Goal: Task Accomplishment & Management: Use online tool/utility

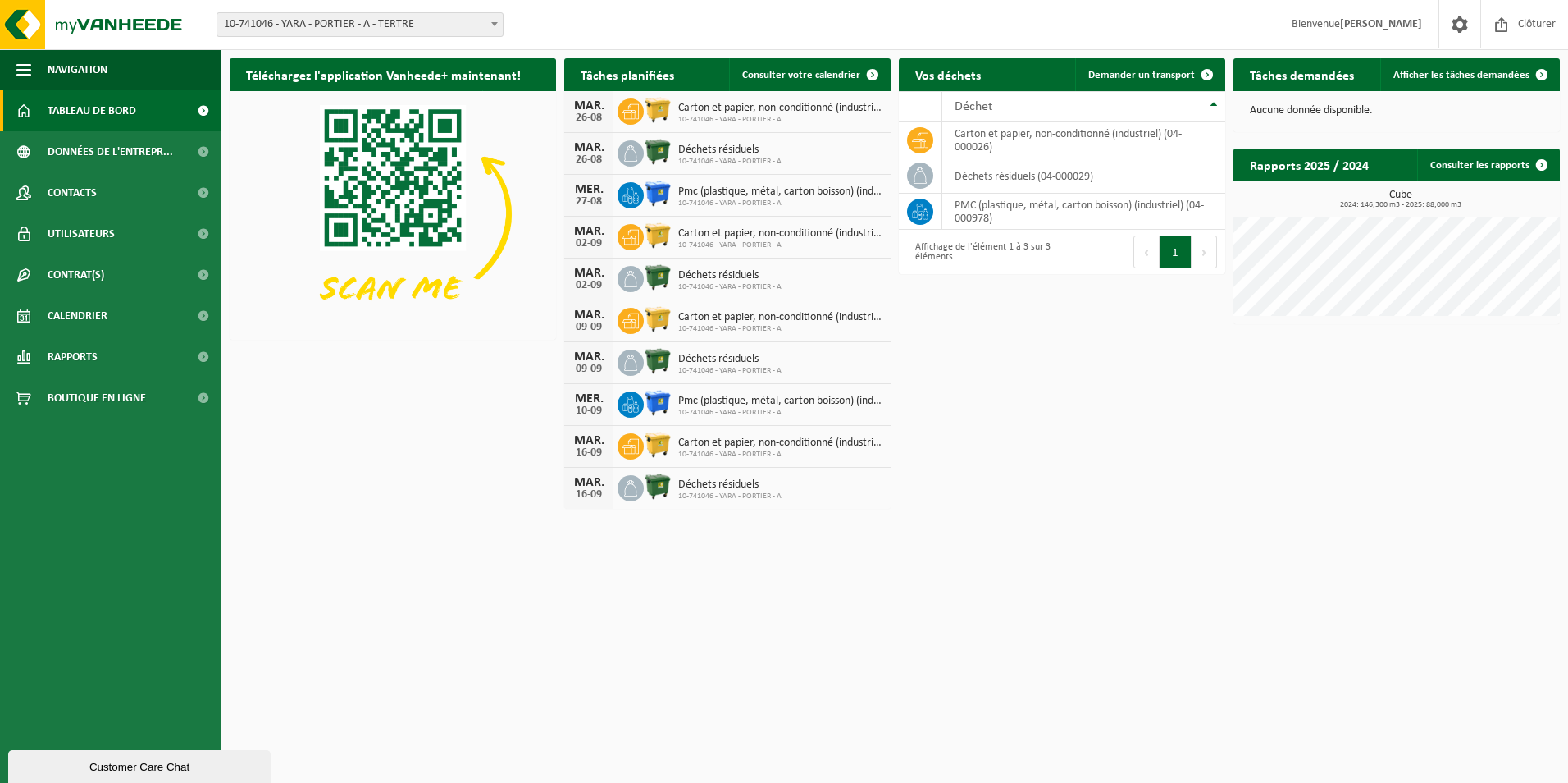
click at [496, 20] on span at bounding box center [494, 24] width 16 height 21
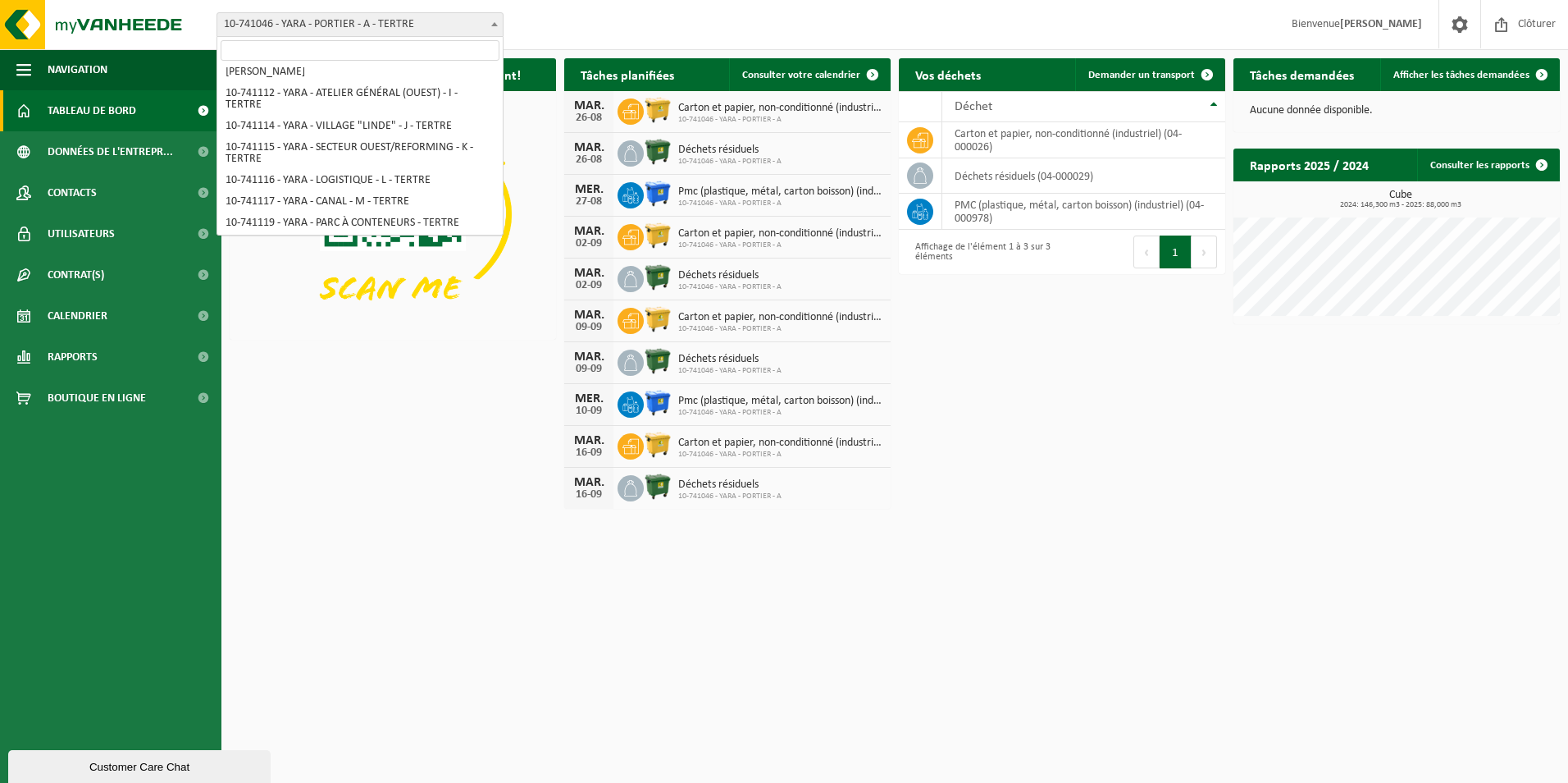
scroll to position [185, 0]
select select "4518"
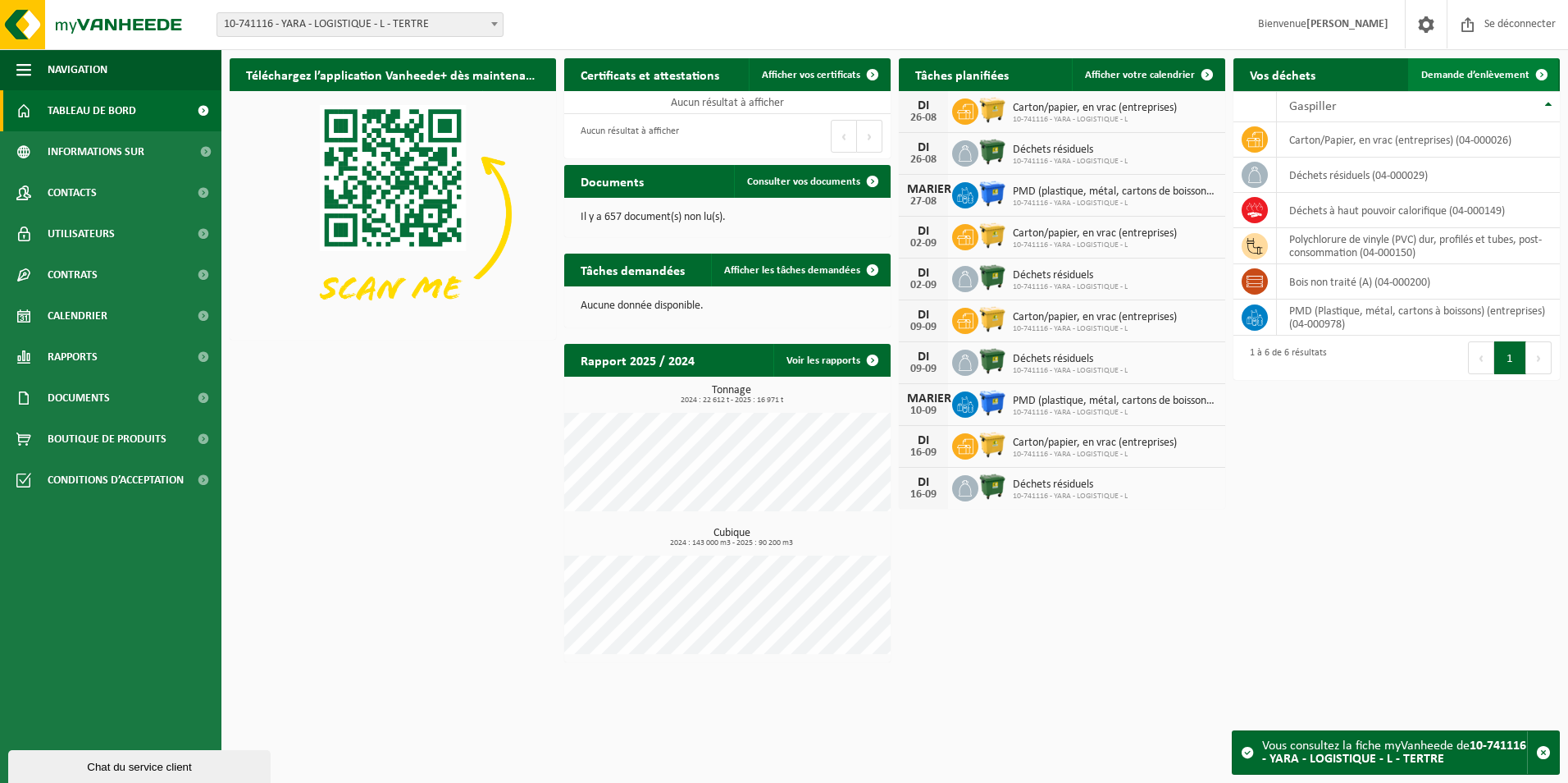
click at [1433, 74] on span "Demande d’enlèvement" at bounding box center [1475, 74] width 108 height 11
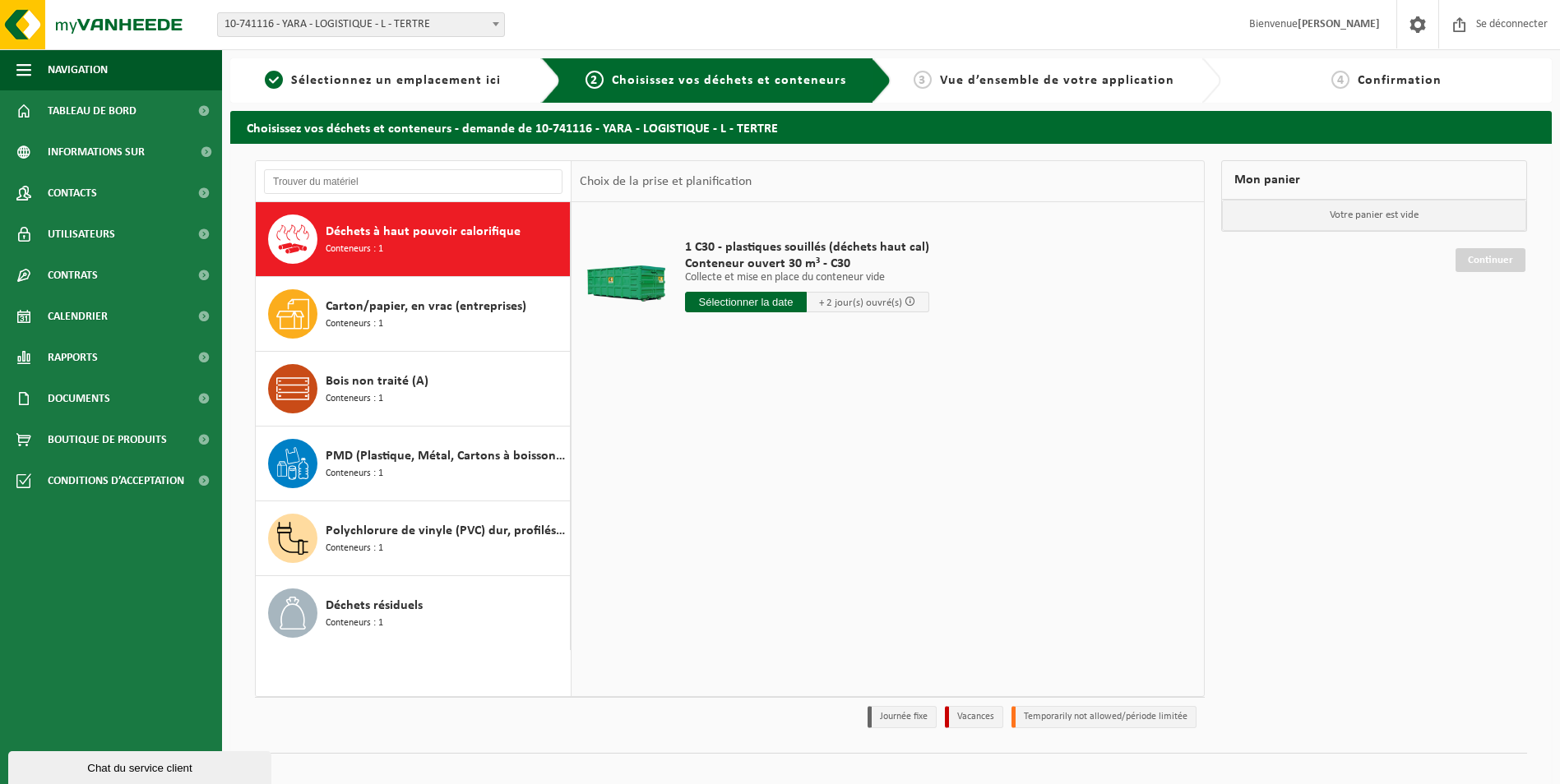
click at [753, 304] on input "text" at bounding box center [746, 302] width 123 height 20
click at [792, 502] on div "28" at bounding box center [806, 500] width 35 height 26
type input "Van [DATE]"
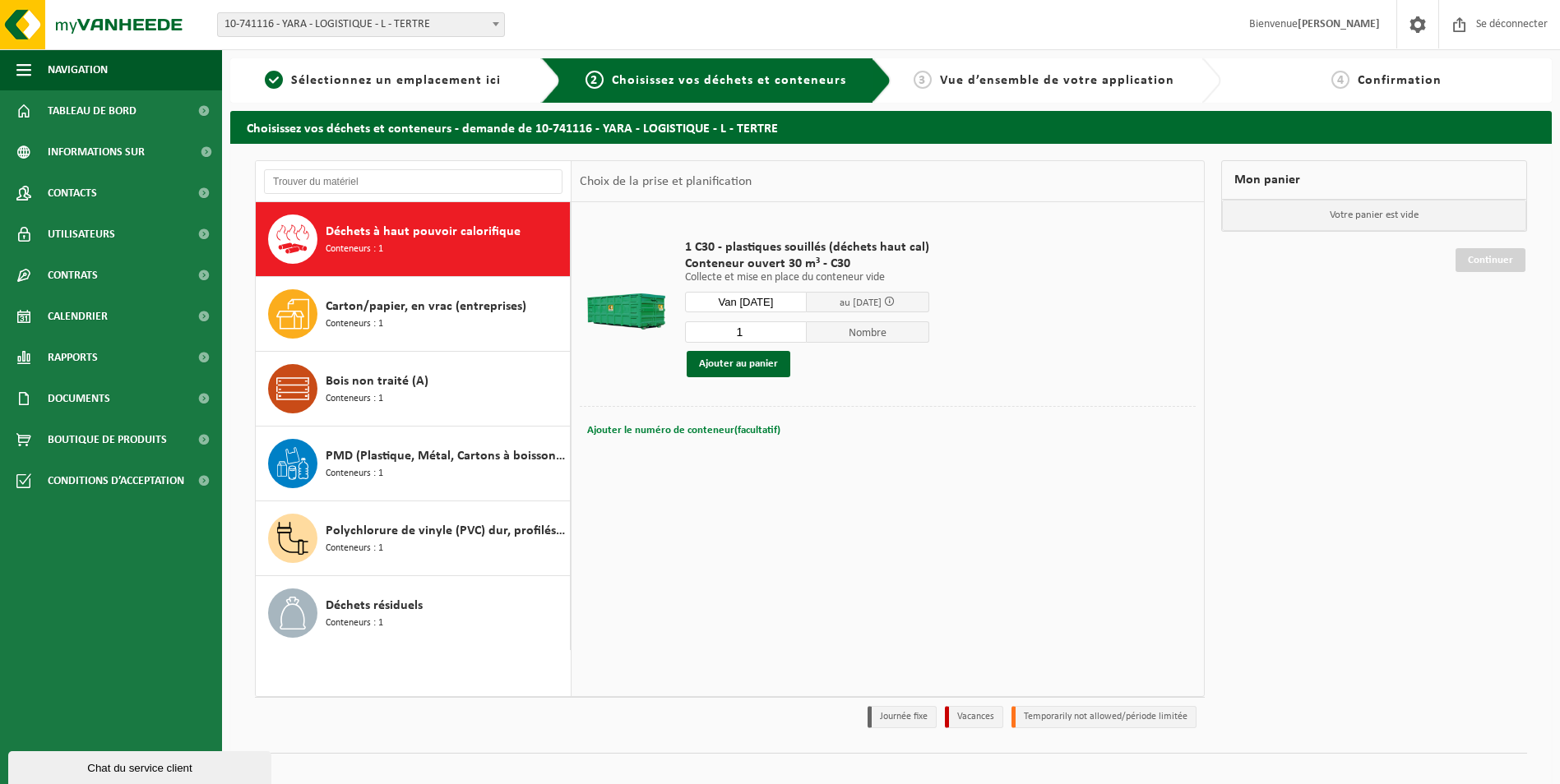
click at [650, 436] on button "Ajouter le numéro de conteneur(facultatif) Annuler" at bounding box center [683, 431] width 196 height 23
type input "C30 1470"
click at [760, 372] on button "Ajouter au panier" at bounding box center [738, 363] width 103 height 26
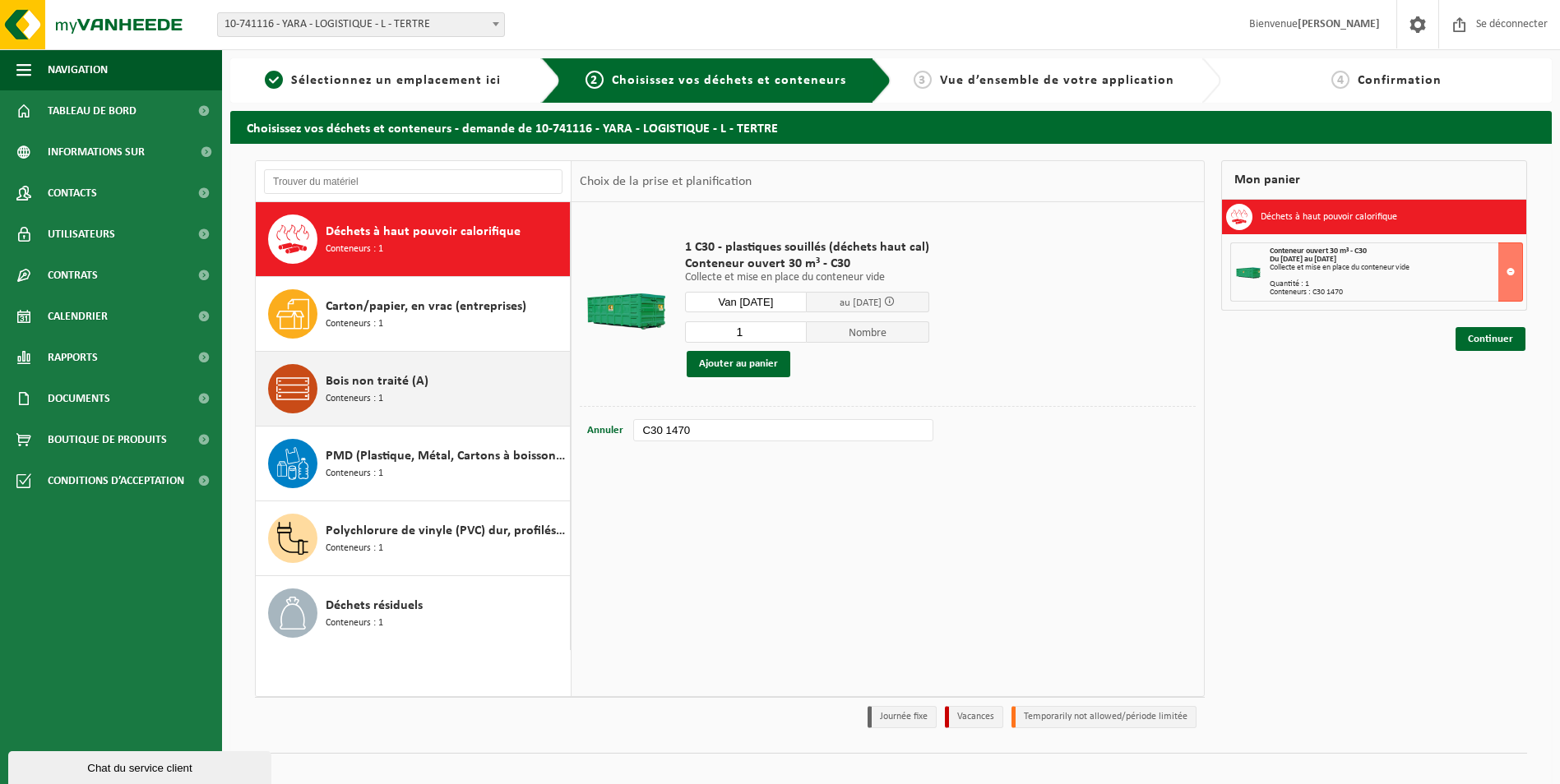
click at [413, 384] on span "Bois non traité (A)" at bounding box center [377, 381] width 103 height 19
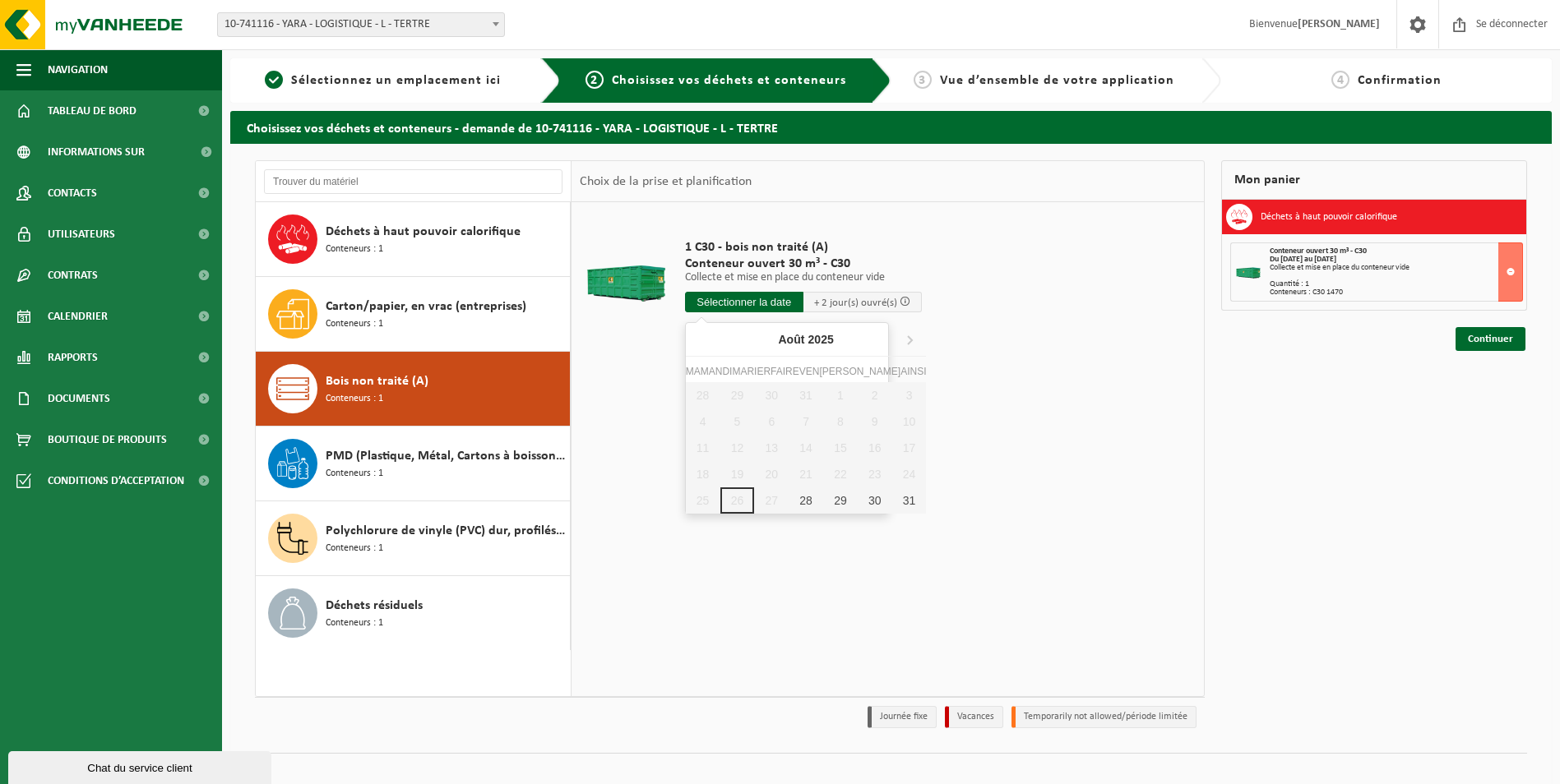
click at [759, 304] on input "text" at bounding box center [744, 302] width 118 height 20
click at [793, 506] on div "28" at bounding box center [806, 500] width 35 height 26
type input "Van 2025-08-28"
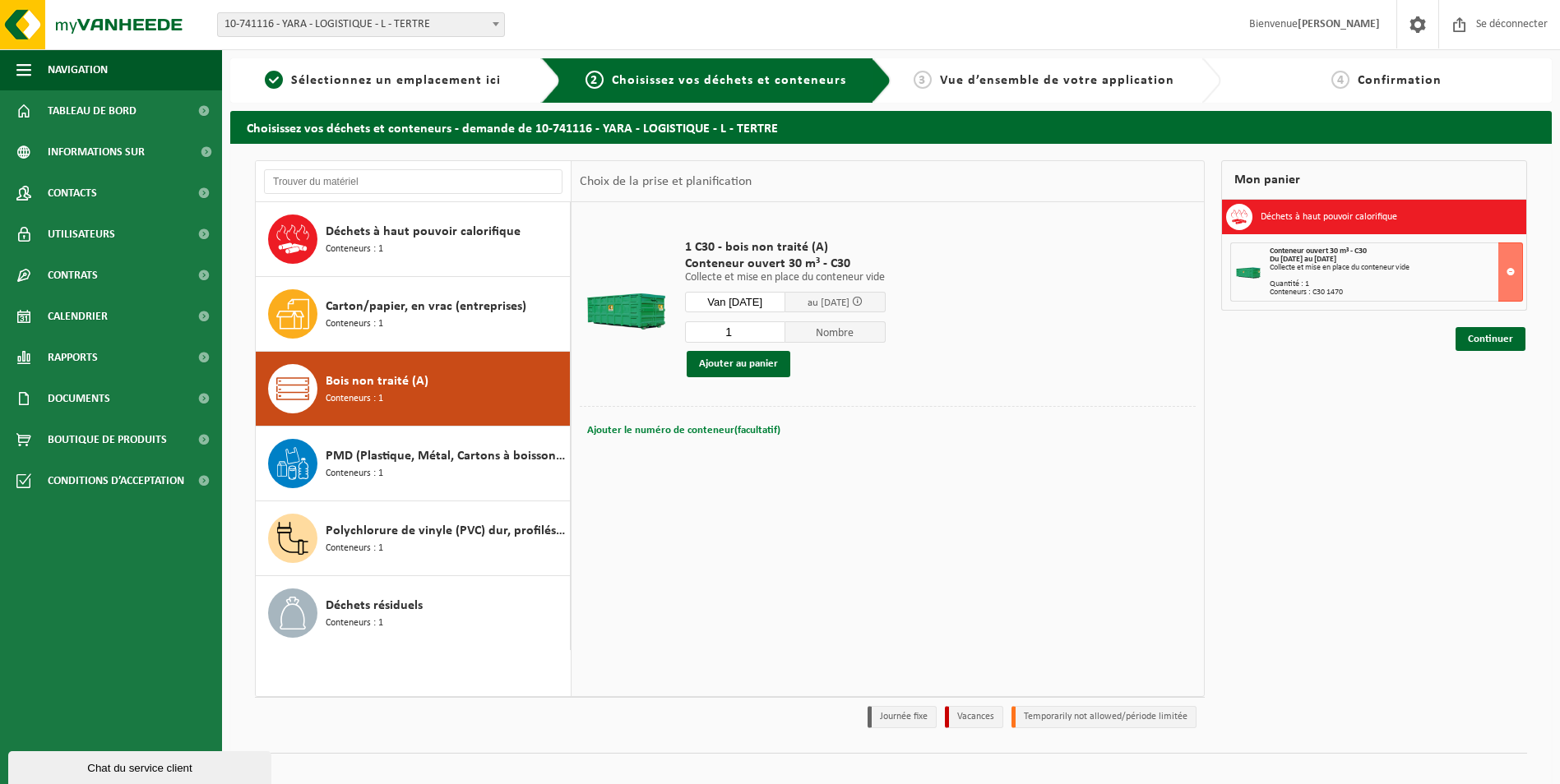
click at [647, 422] on button "Ajouter le numéro de conteneur(facultatif) Annuler" at bounding box center [683, 431] width 196 height 23
type input "C30 1382"
click at [738, 364] on button "Ajouter au panier" at bounding box center [738, 363] width 103 height 26
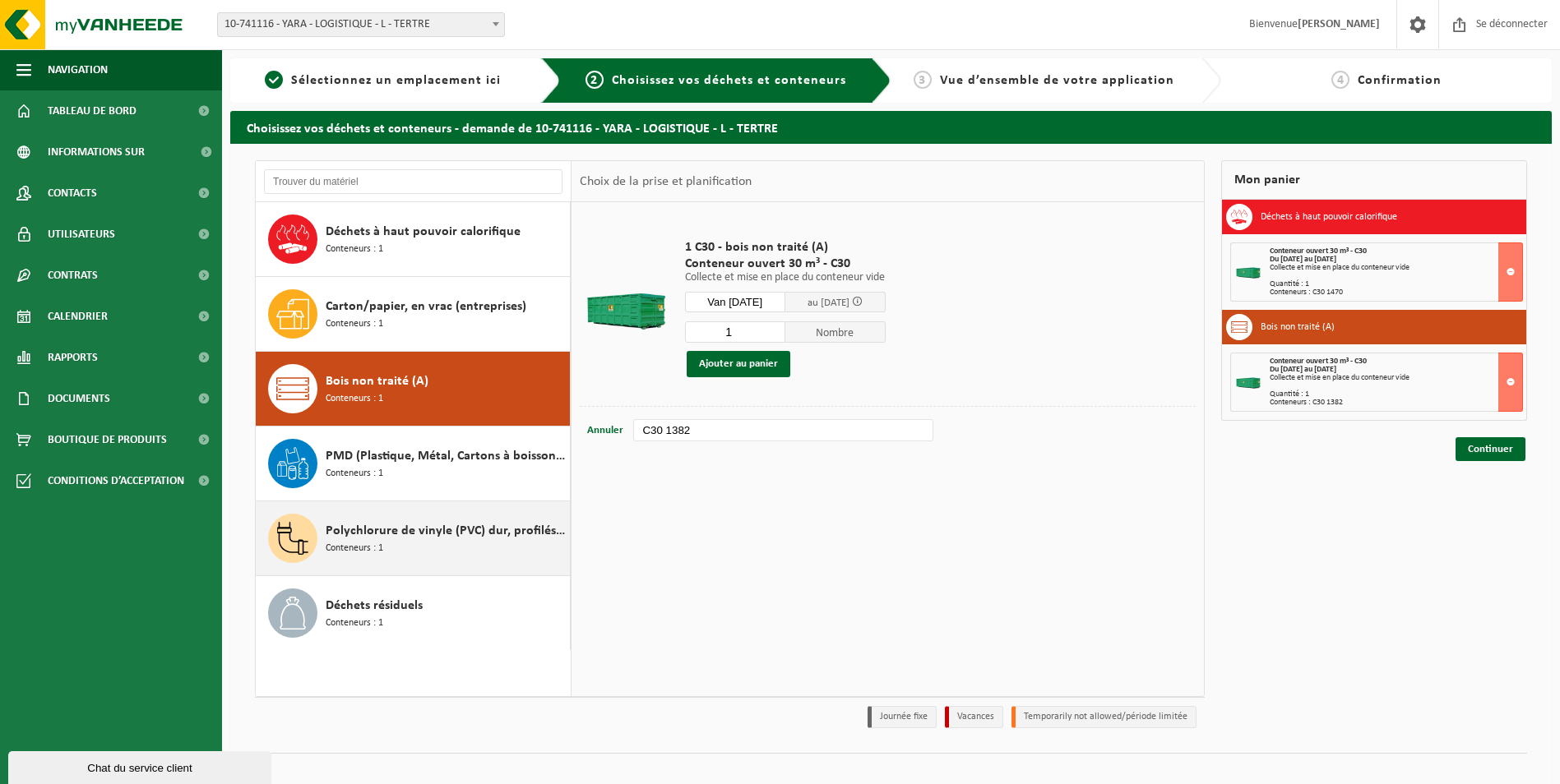
click at [423, 533] on span "Polychlorure de vinyle (PVC) dur, profilés et tubes, post-consommation" at bounding box center [446, 531] width 240 height 19
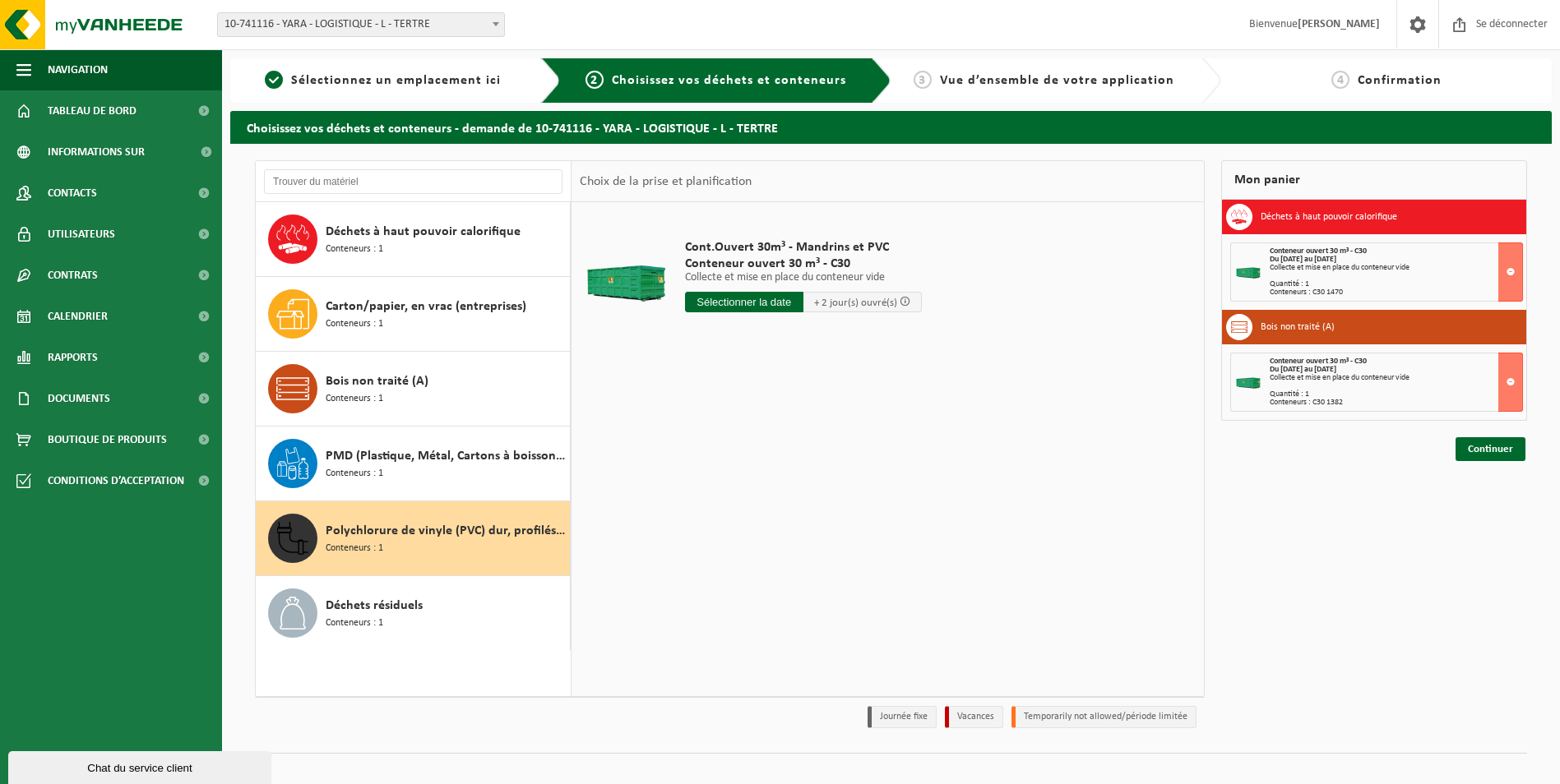
click at [760, 306] on input "text" at bounding box center [744, 302] width 118 height 20
click at [788, 509] on div "28" at bounding box center [806, 500] width 35 height 26
type input "Van 2025-08-28"
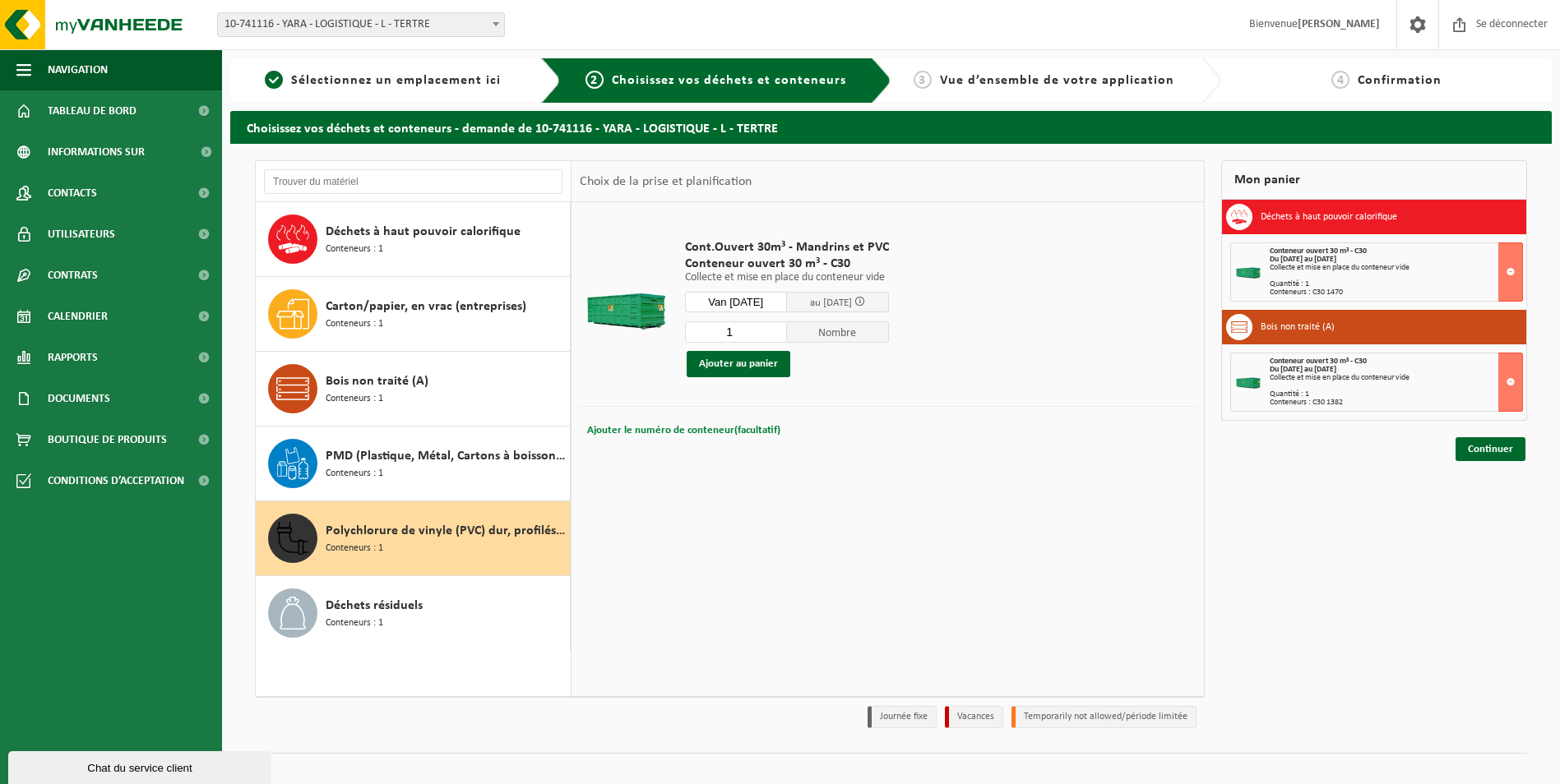
click at [667, 425] on span "Ajouter le numéro de conteneur(facultatif)" at bounding box center [684, 430] width 193 height 11
type input "C30 677"
click at [748, 366] on button "Ajouter au panier" at bounding box center [738, 363] width 103 height 26
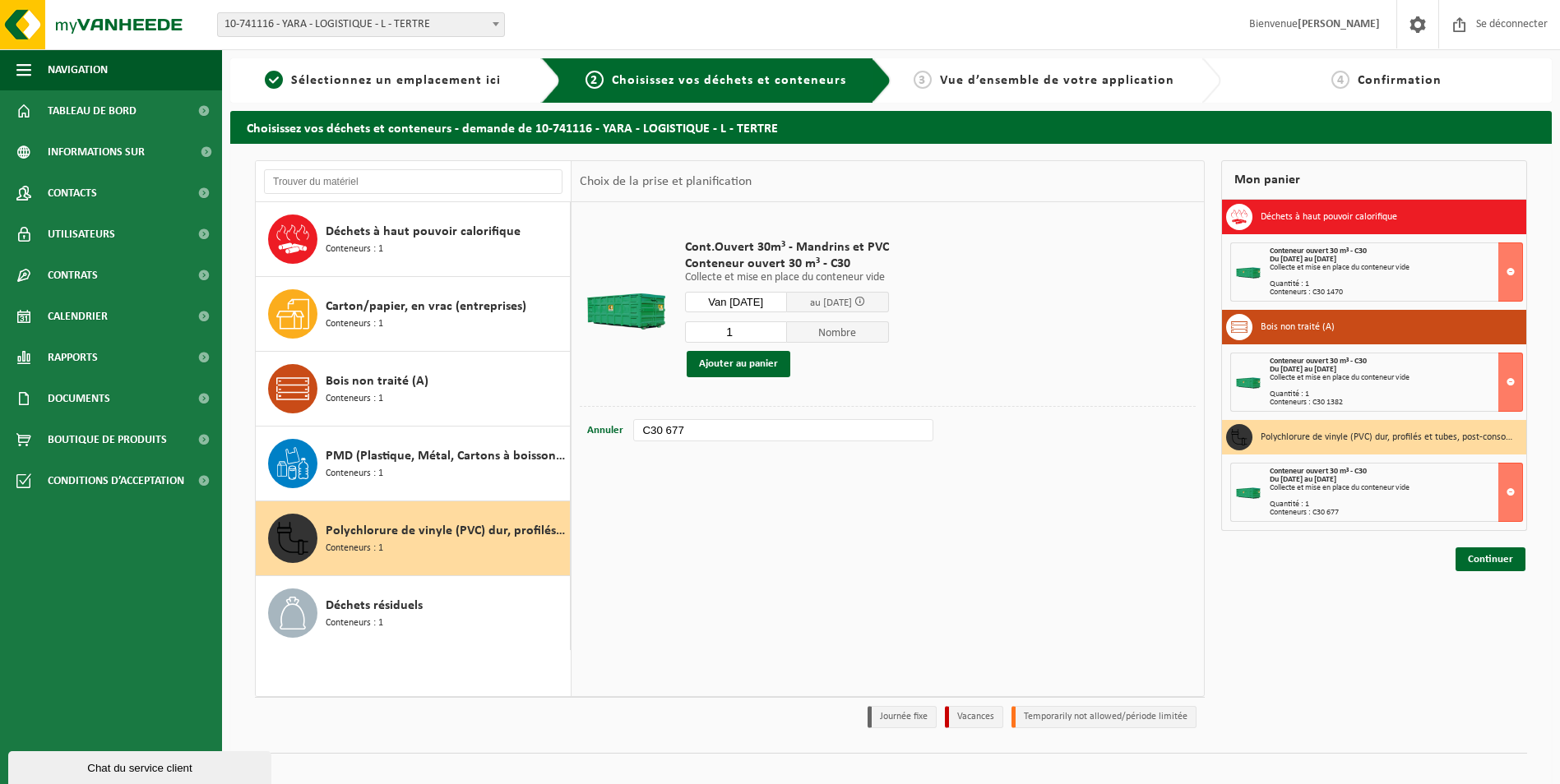
click at [1357, 644] on div "Mon panier Déchets à haut pouvoir calorifique Conteneur ouvert 30 m³ - C30 Du 2…" at bounding box center [1373, 449] width 322 height 576
click at [1494, 552] on link "Continuer" at bounding box center [1490, 559] width 70 height 24
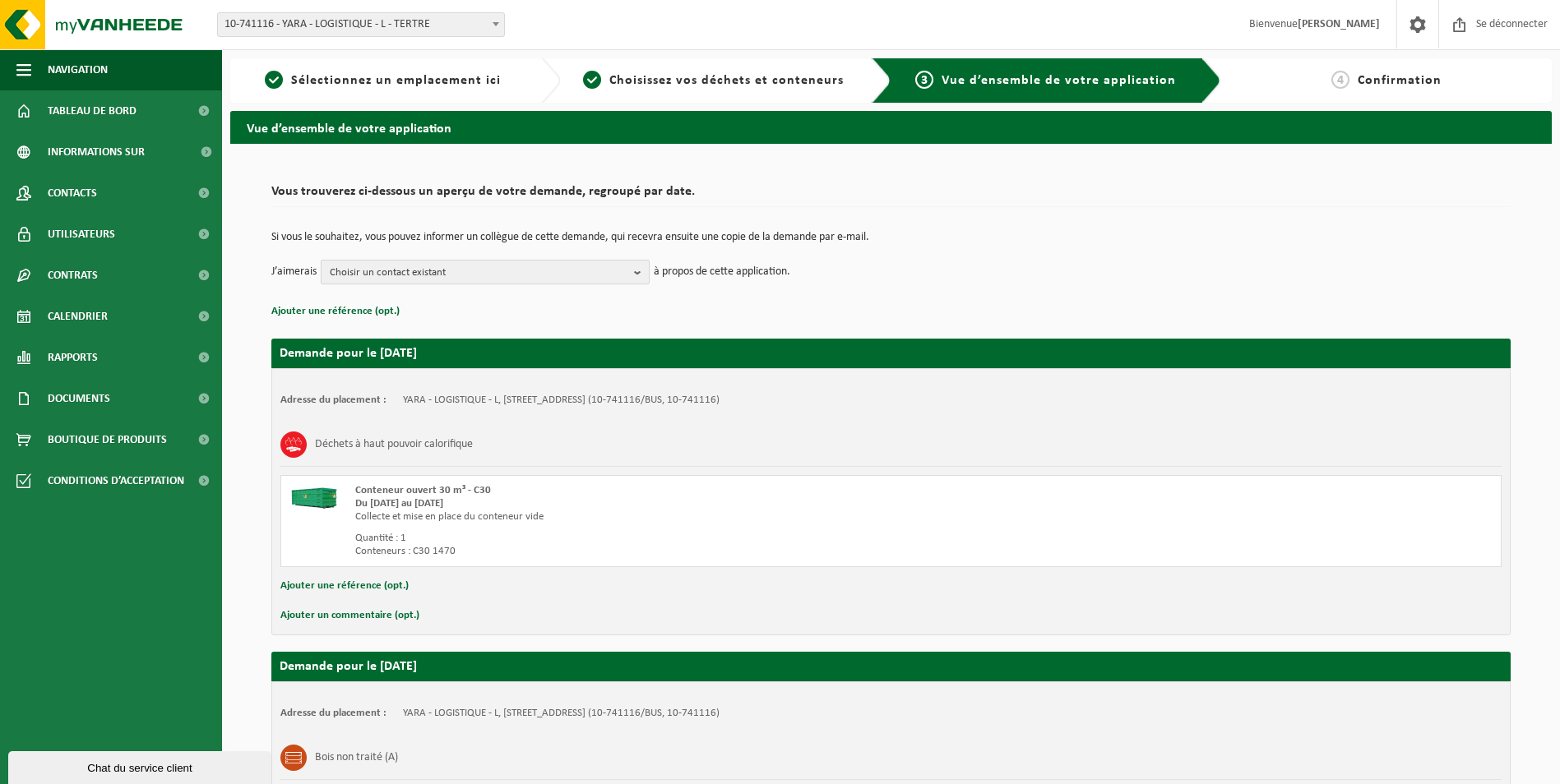
click at [640, 274] on b "button" at bounding box center [640, 272] width 15 height 23
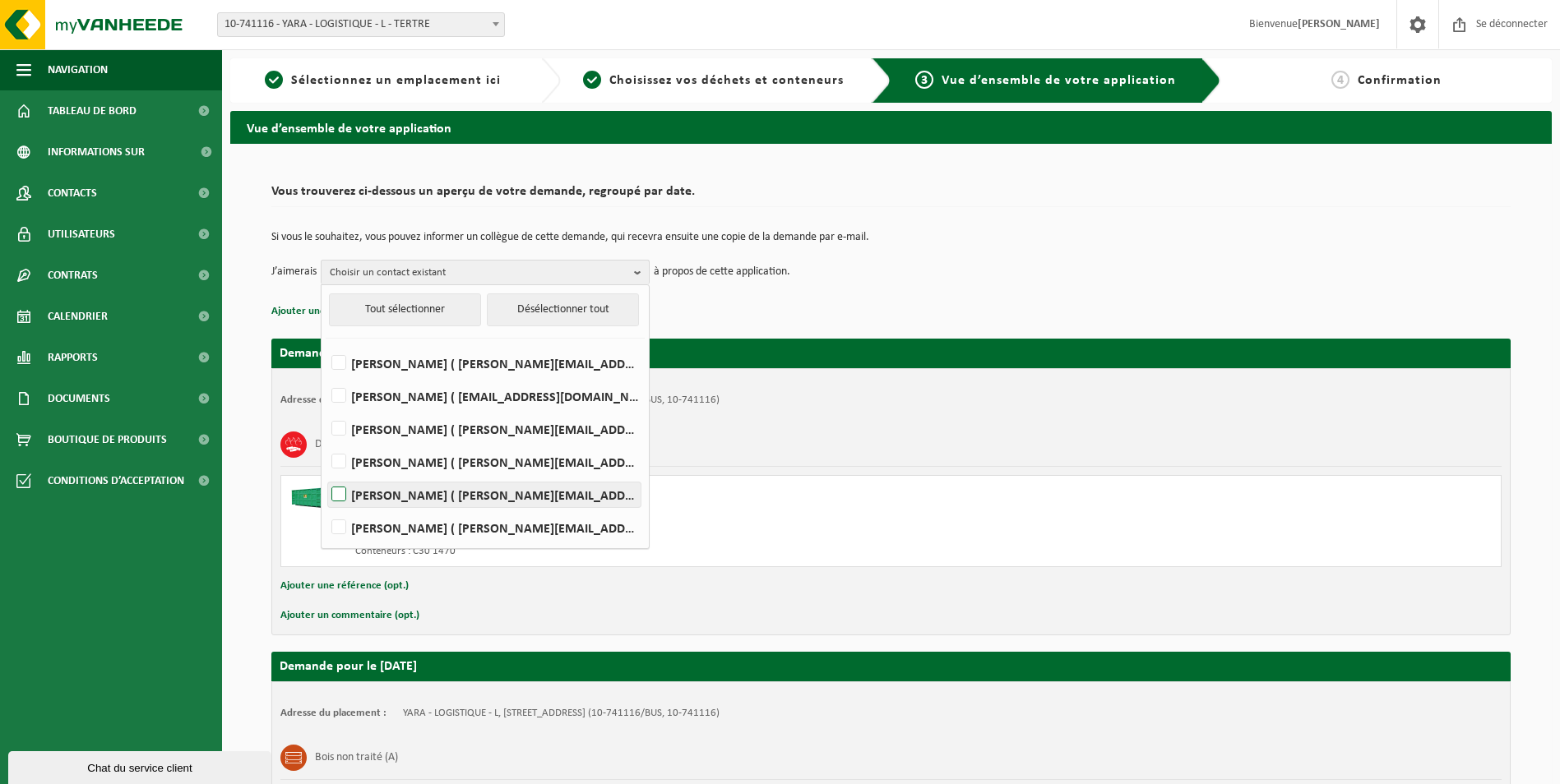
click at [409, 489] on label "ADELINE PAKUSZEWSKI ( adeline.pakuszewski@yara.com )" at bounding box center [484, 495] width 312 height 25
click at [326, 475] on input "ADELINE PAKUSZEWSKI ( adeline.pakuszewski@yara.com )" at bounding box center [325, 474] width 1 height 1
checkbox input "true"
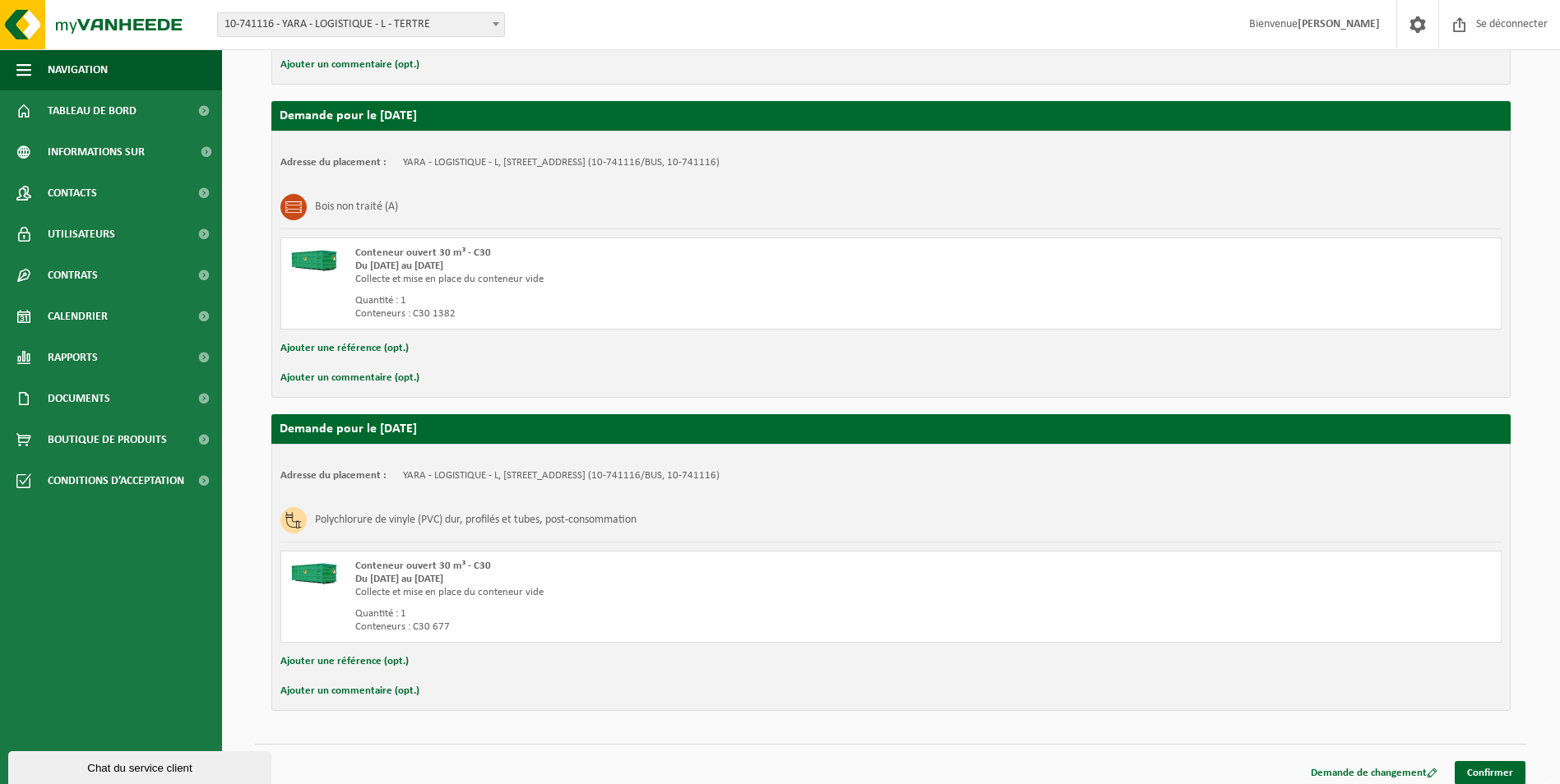
scroll to position [561, 0]
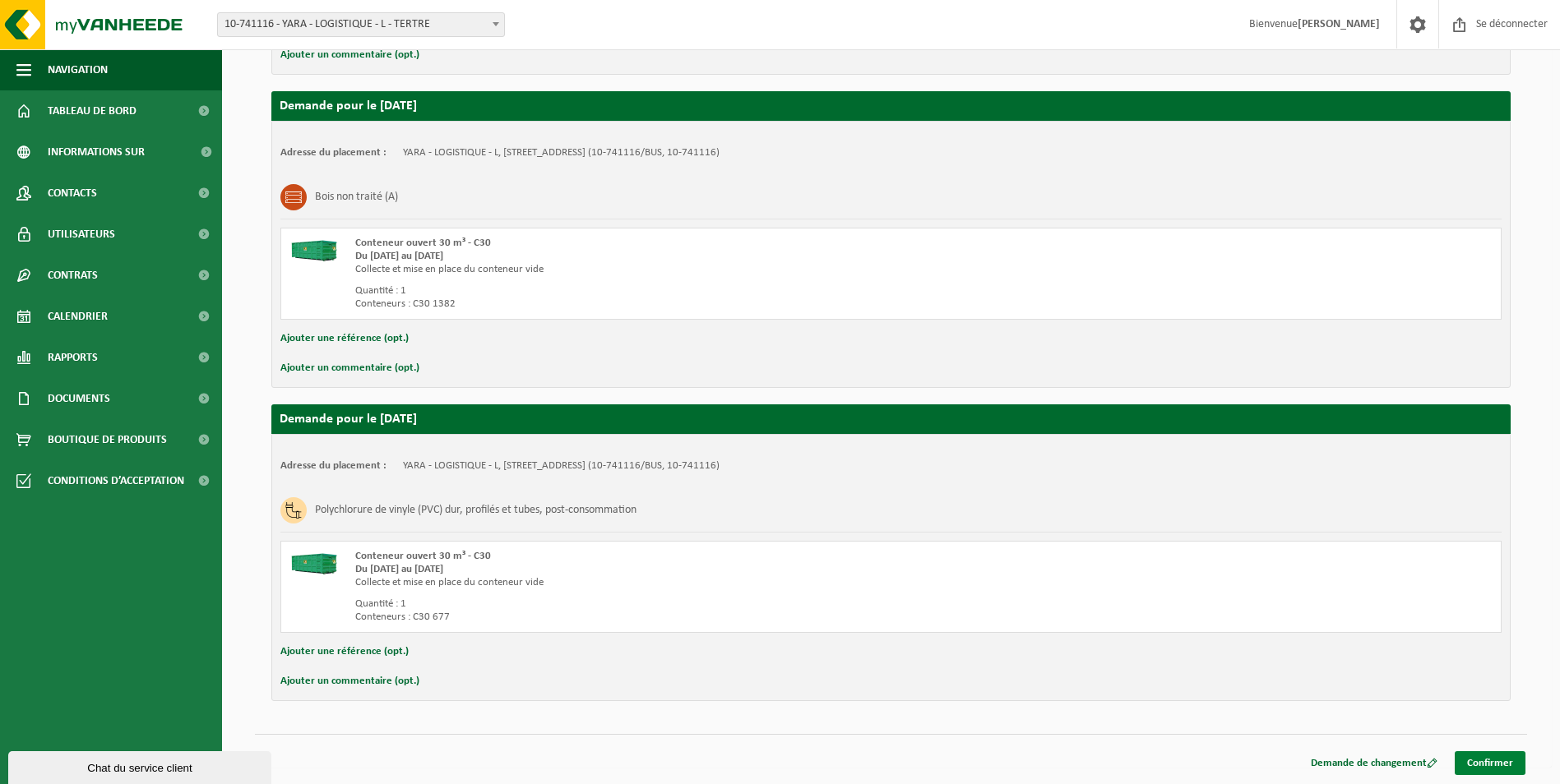
click at [1494, 761] on link "Confirmer" at bounding box center [1489, 763] width 71 height 24
